Goal: Information Seeking & Learning: Learn about a topic

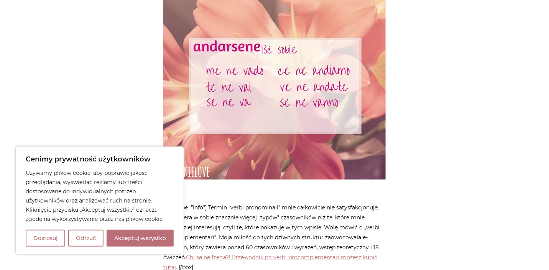
scroll to position [920, 0]
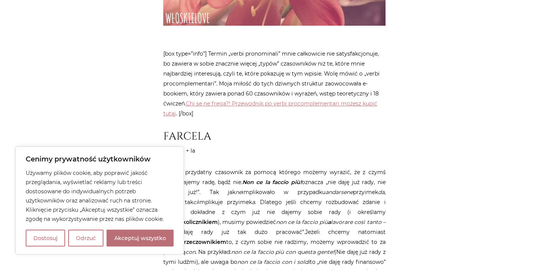
drag, startPoint x: 128, startPoint y: 241, endPoint x: 135, endPoint y: 238, distance: 7.6
click at [128, 241] on button "Akceptuj wszystko" at bounding box center [140, 238] width 67 height 17
checkbox input "true"
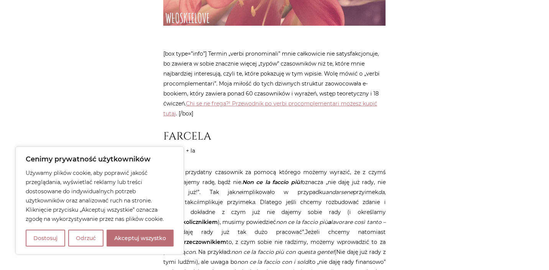
checkbox input "true"
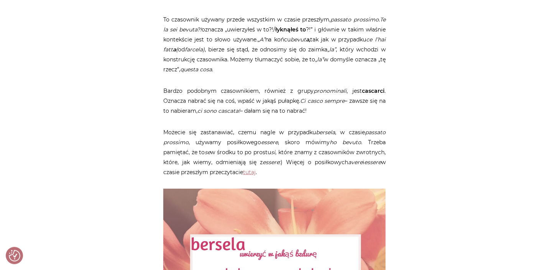
scroll to position [1802, 0]
